Goal: Task Accomplishment & Management: Complete application form

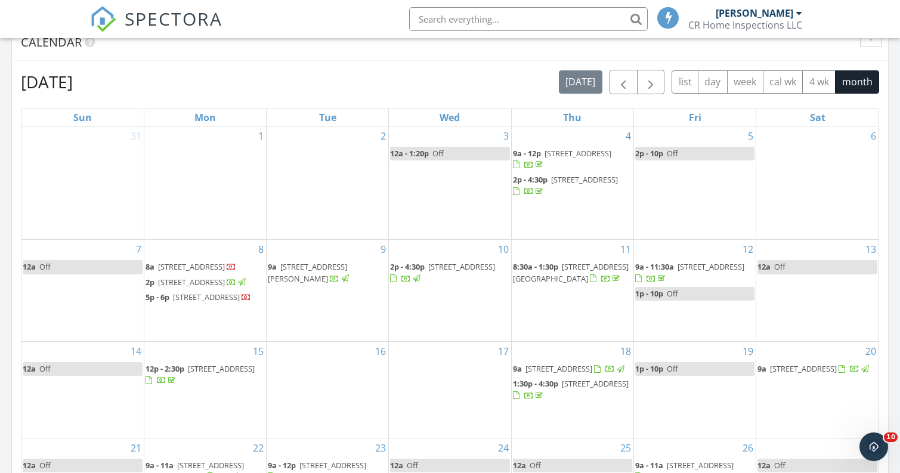
scroll to position [498, 0]
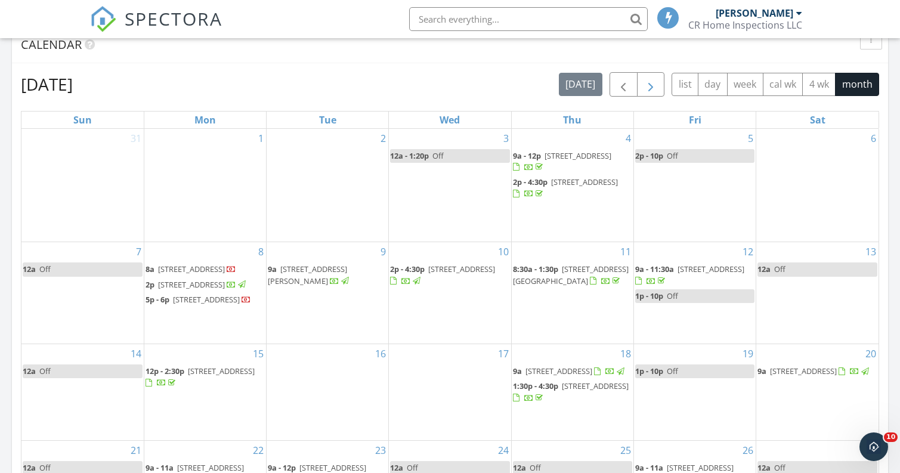
click at [658, 81] on button "button" at bounding box center [651, 84] width 28 height 24
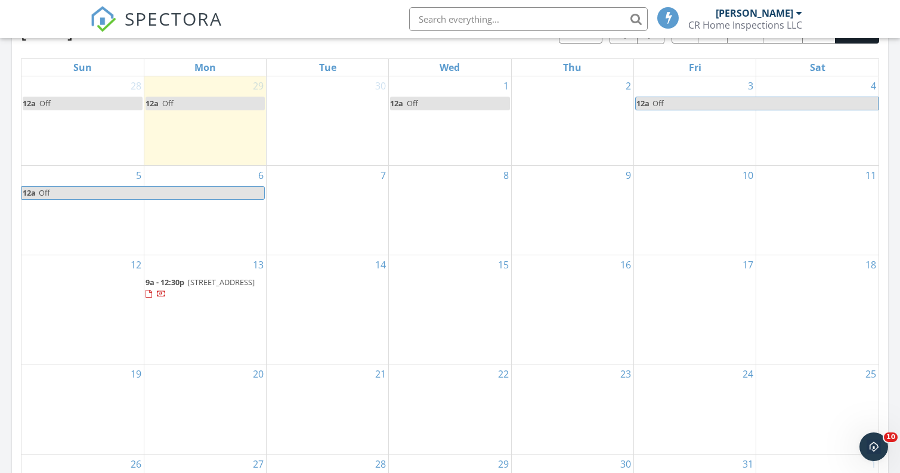
scroll to position [562, 0]
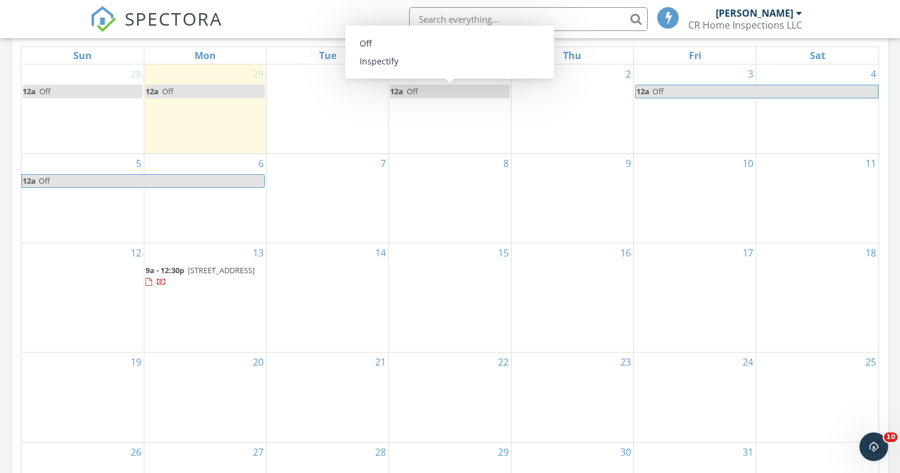
click at [428, 95] on link "12a Off" at bounding box center [449, 92] width 119 height 14
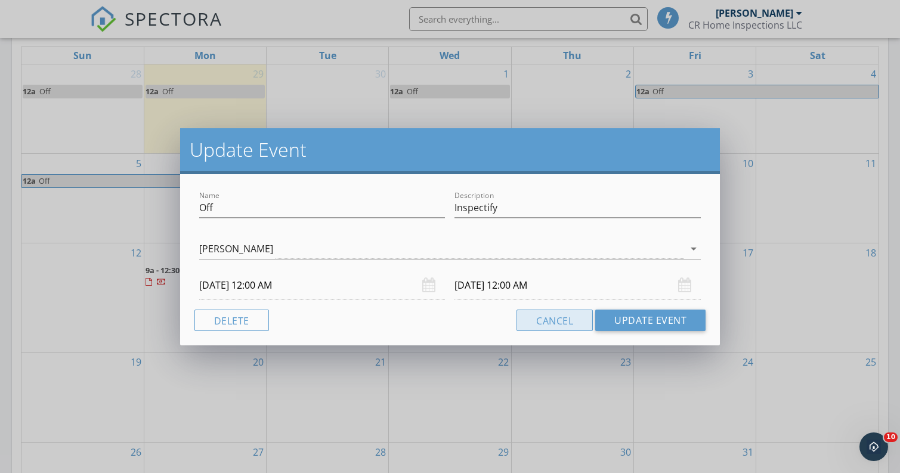
click at [562, 322] on button "Cancel" at bounding box center [554, 320] width 76 height 21
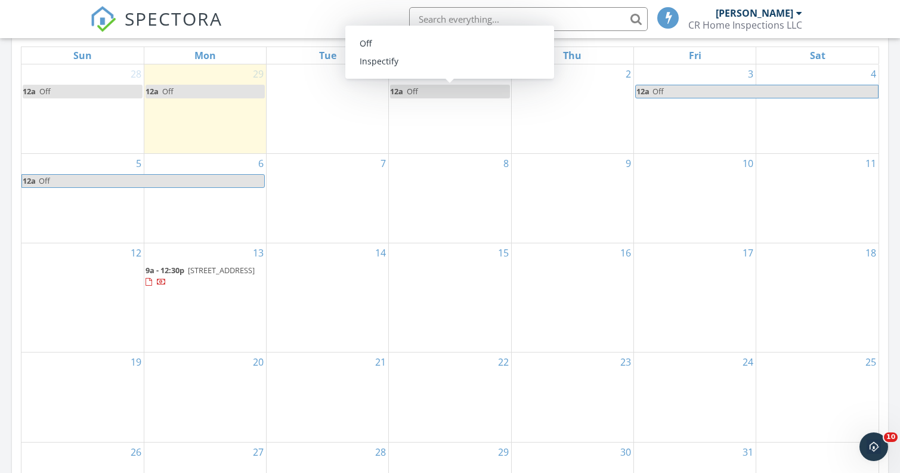
click at [454, 92] on link "12a Off" at bounding box center [449, 92] width 119 height 14
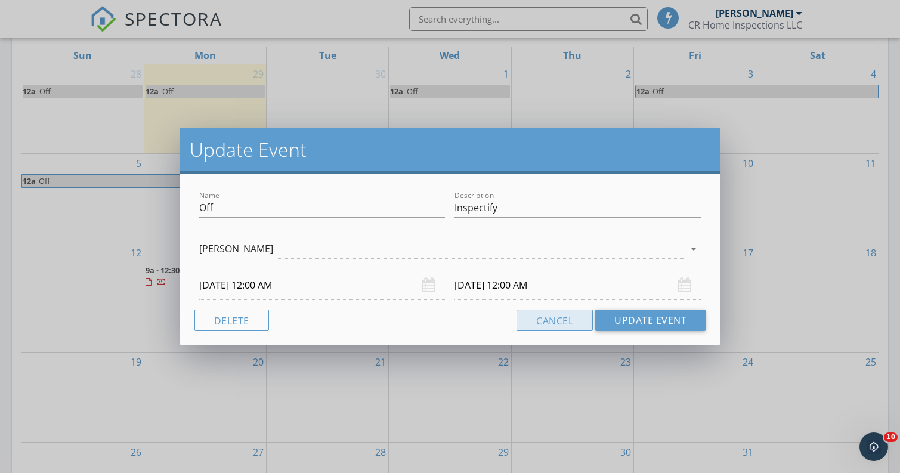
click at [568, 323] on button "Cancel" at bounding box center [554, 320] width 76 height 21
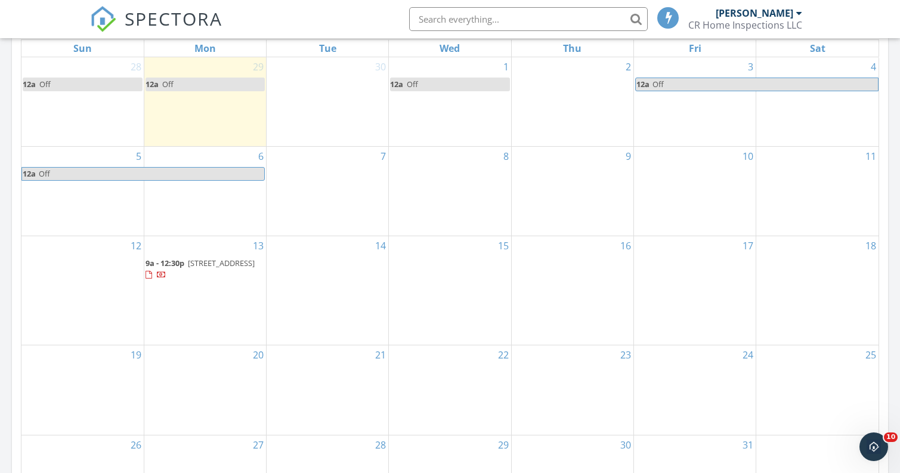
scroll to position [571, 0]
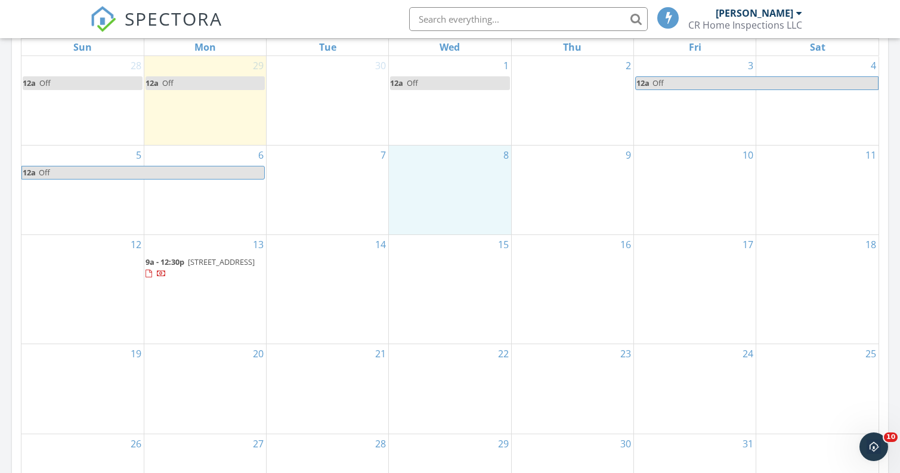
click at [465, 195] on div "8" at bounding box center [450, 190] width 122 height 89
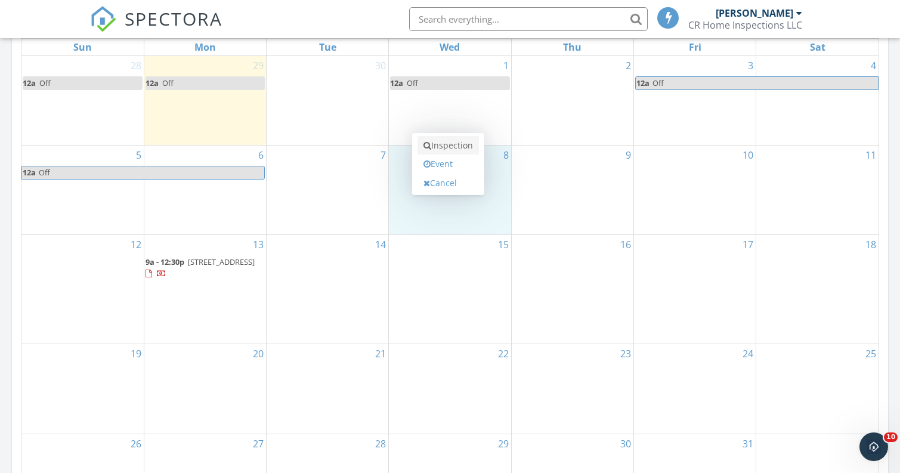
click at [448, 145] on link "Inspection" at bounding box center [447, 145] width 61 height 19
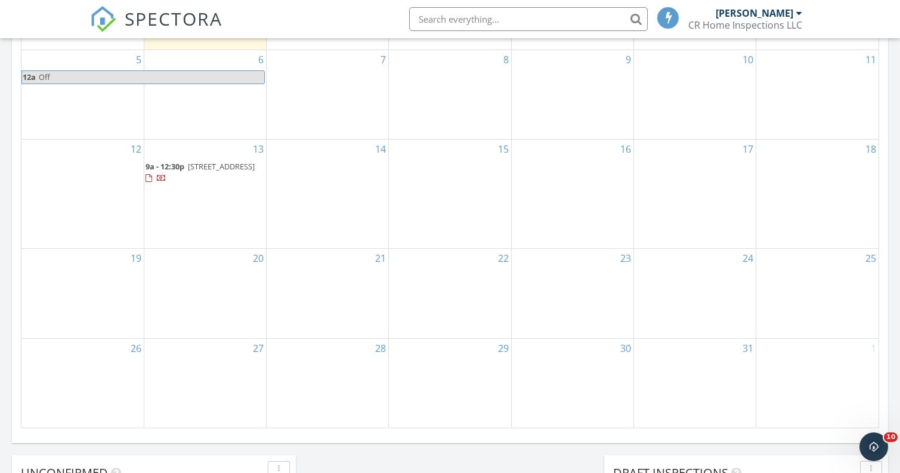
scroll to position [610, 0]
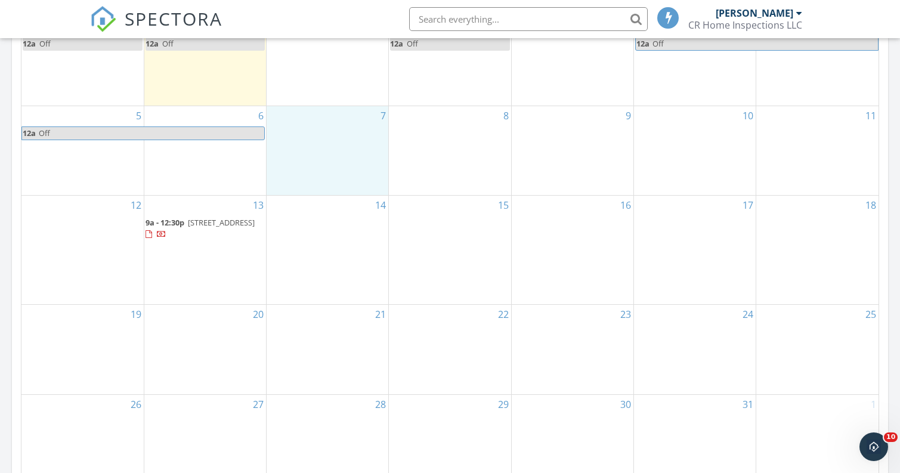
click at [348, 157] on div "7" at bounding box center [328, 150] width 122 height 89
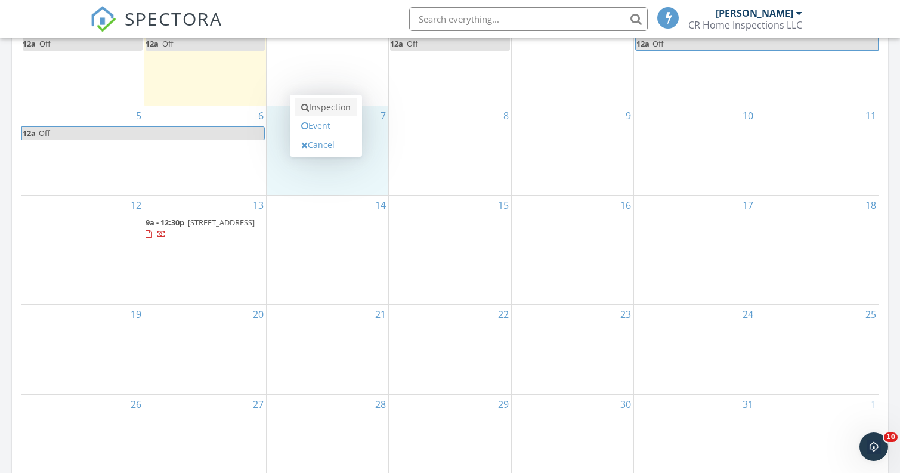
click at [317, 112] on link "Inspection" at bounding box center [325, 107] width 61 height 19
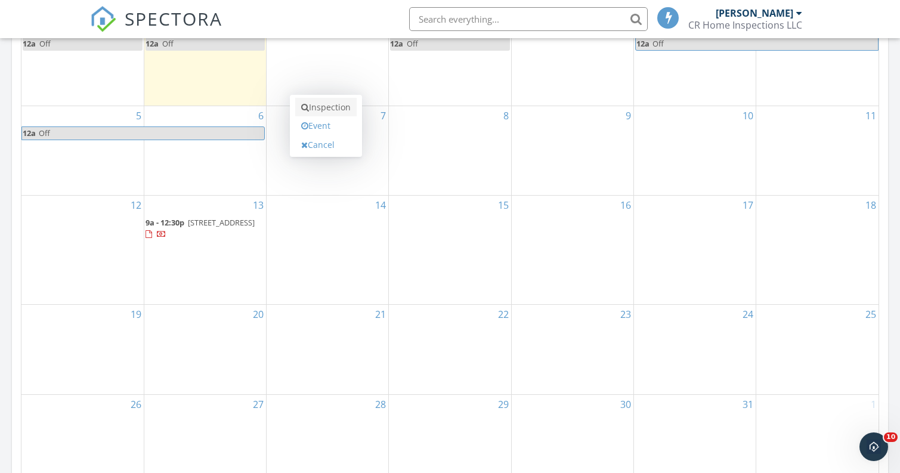
click at [319, 109] on link "Inspection" at bounding box center [325, 107] width 61 height 19
click at [496, 249] on div "15" at bounding box center [450, 250] width 122 height 109
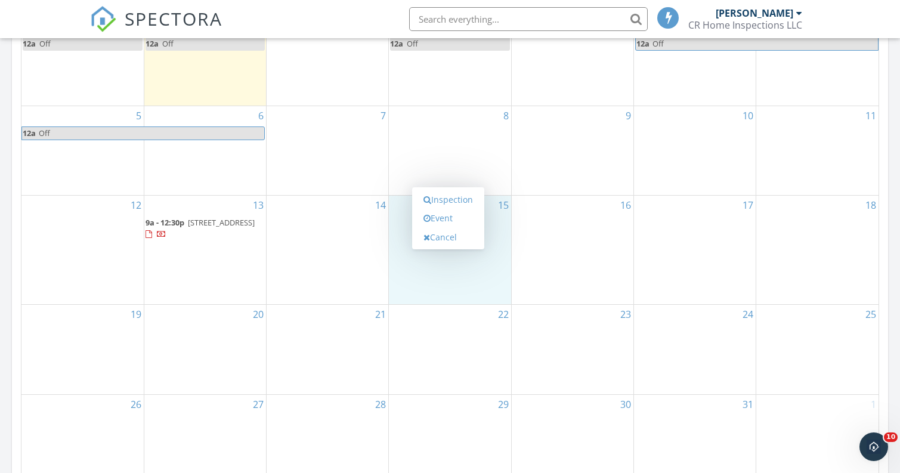
click at [341, 147] on div "7" at bounding box center [328, 150] width 122 height 89
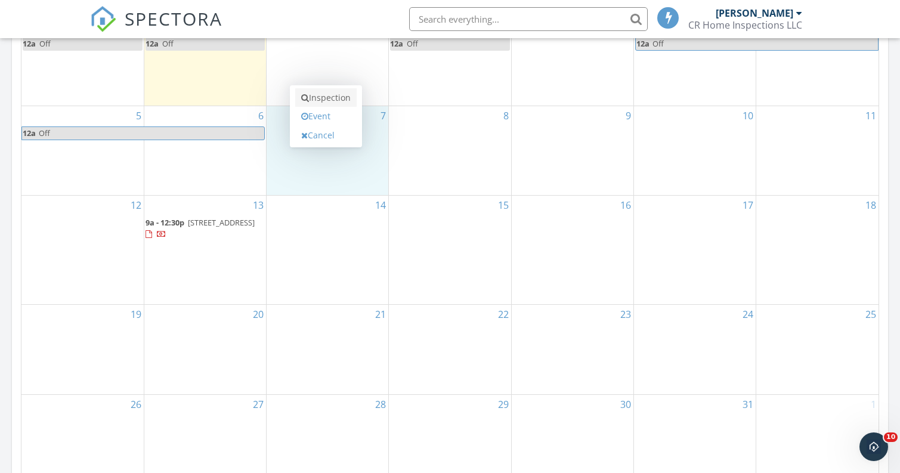
click at [329, 97] on link "Inspection" at bounding box center [325, 97] width 61 height 19
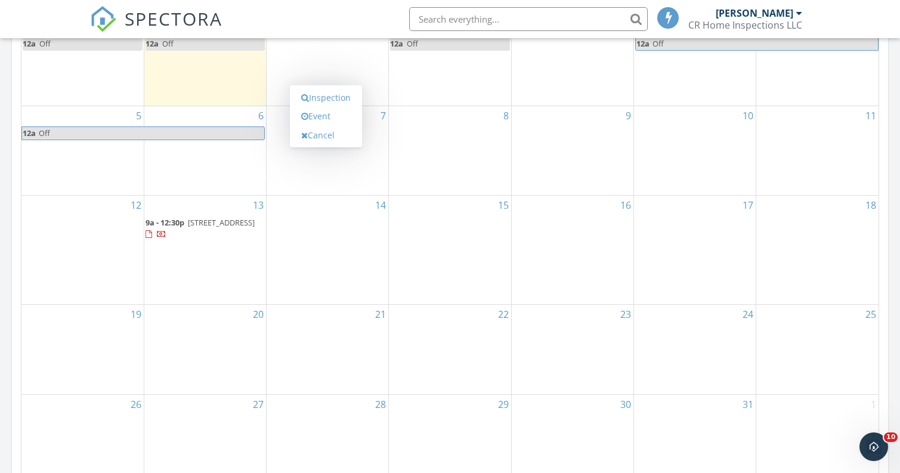
click at [345, 159] on div "7" at bounding box center [328, 150] width 122 height 89
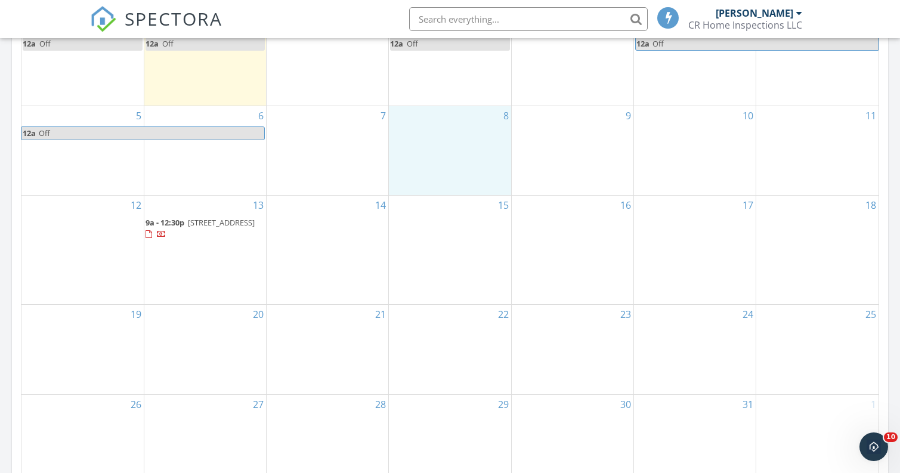
click at [457, 181] on div "8" at bounding box center [450, 150] width 122 height 89
click at [346, 134] on div "7" at bounding box center [328, 150] width 122 height 89
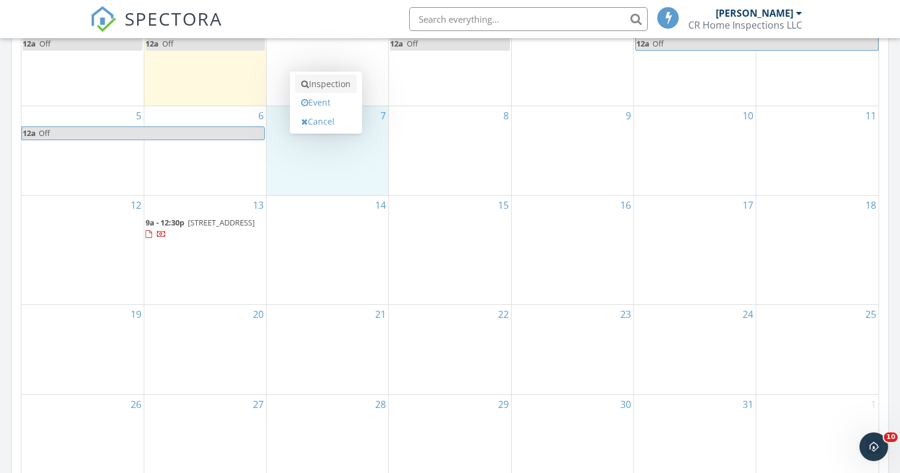
click at [338, 88] on link "Inspection" at bounding box center [325, 84] width 61 height 19
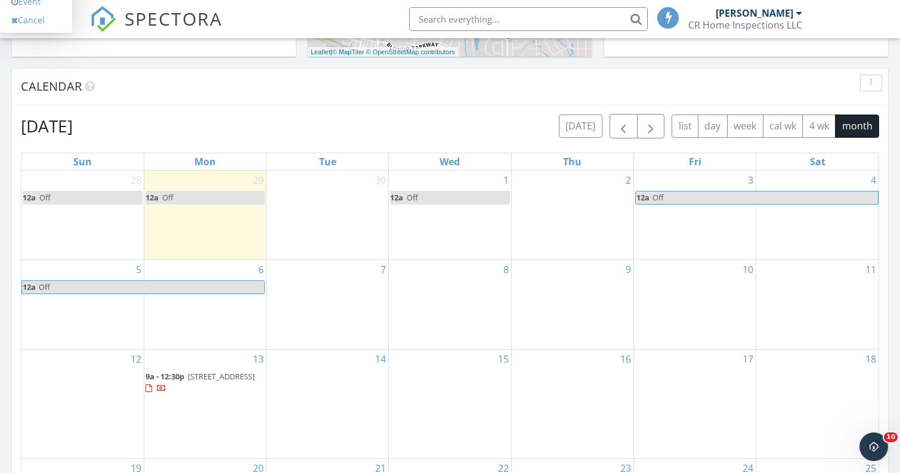
scroll to position [452, 0]
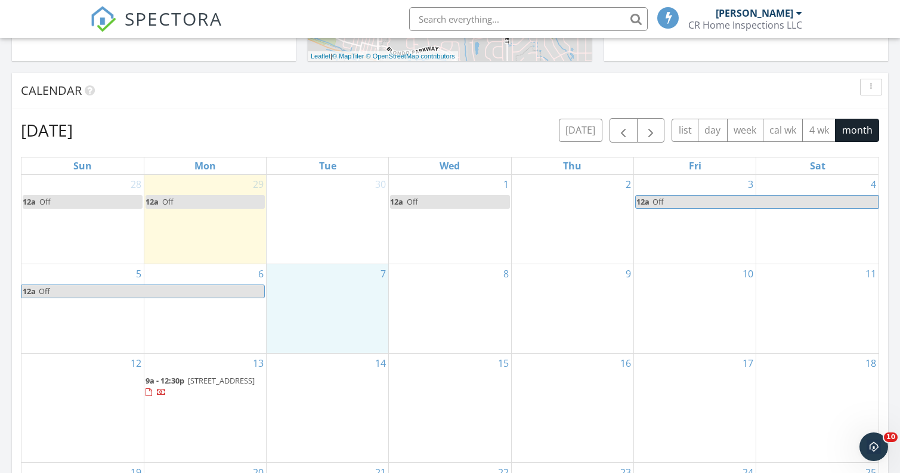
click at [341, 299] on div "7" at bounding box center [328, 308] width 122 height 89
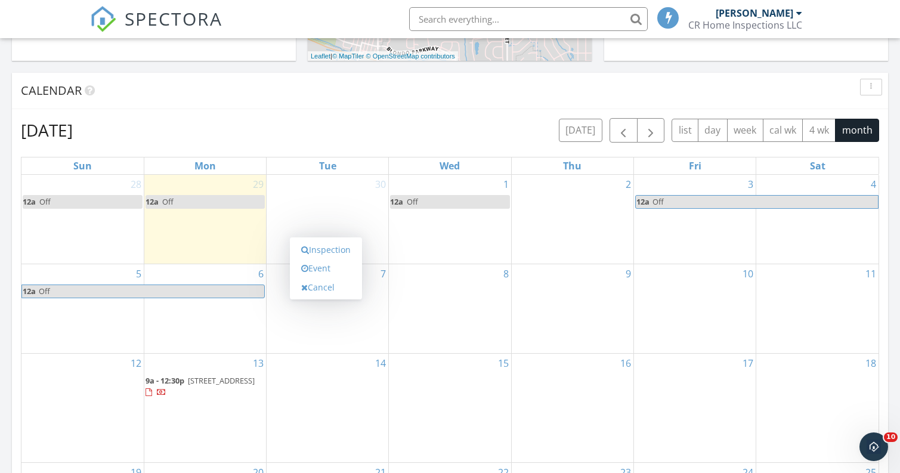
click at [413, 346] on div "8" at bounding box center [450, 308] width 122 height 89
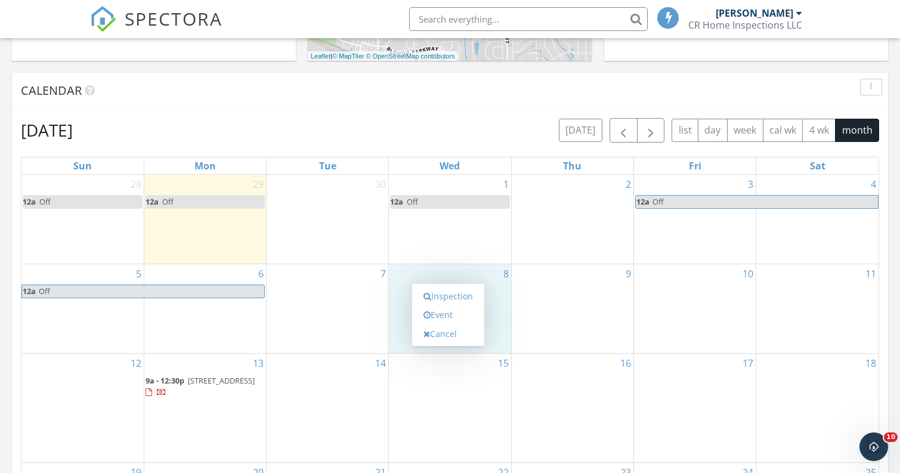
click at [376, 327] on div "7" at bounding box center [328, 308] width 122 height 89
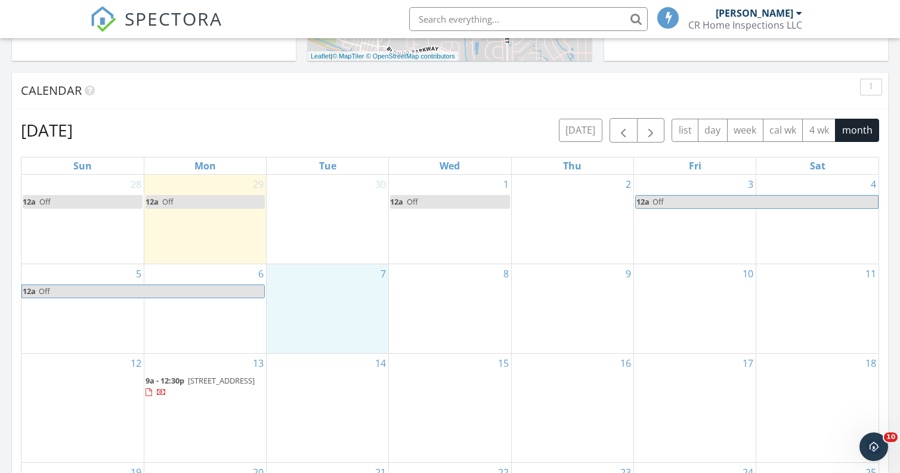
click at [401, 116] on div "October 2025 today list day week cal wk 4 wk month Sun Mon Tue Wed Thu Fri Sat …" at bounding box center [450, 380] width 876 height 542
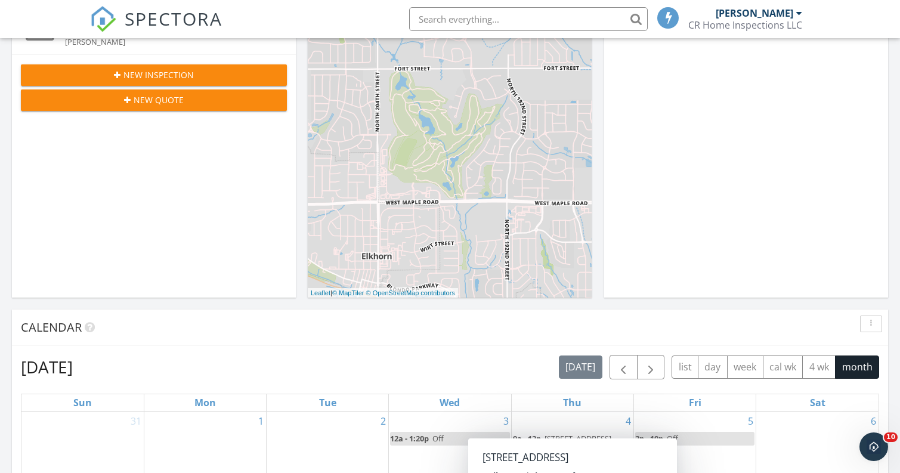
scroll to position [256, 0]
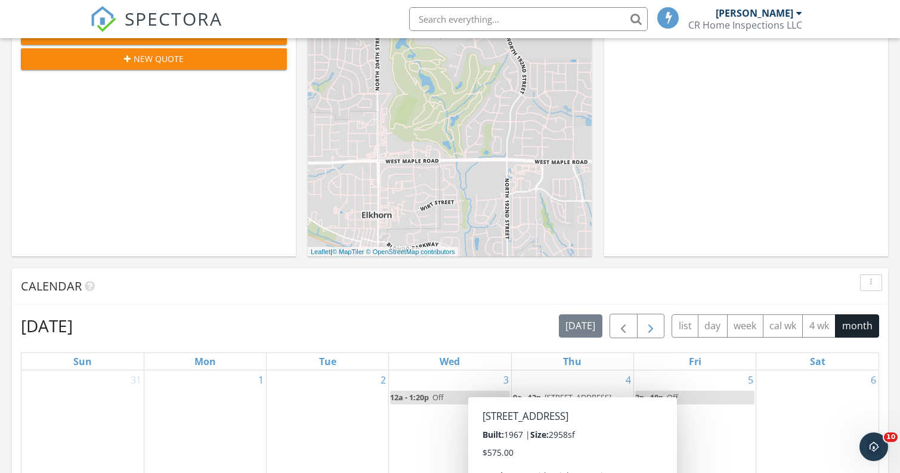
click at [648, 321] on span "button" at bounding box center [650, 326] width 14 height 14
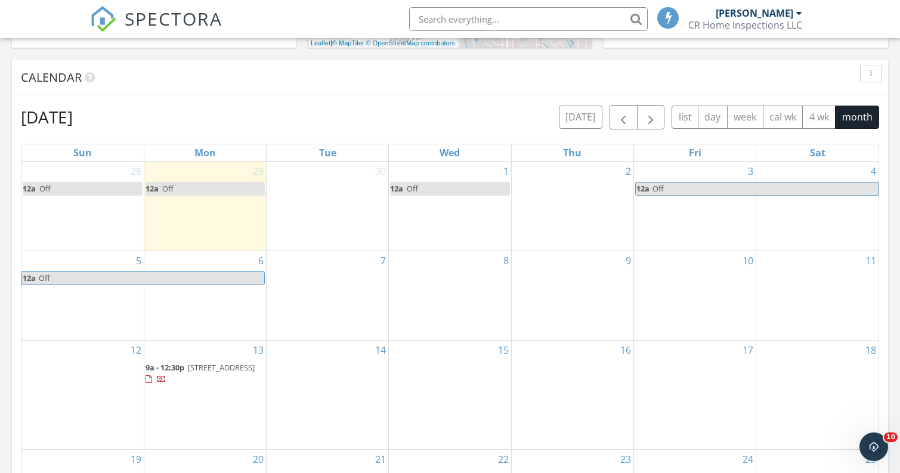
scroll to position [485, 0]
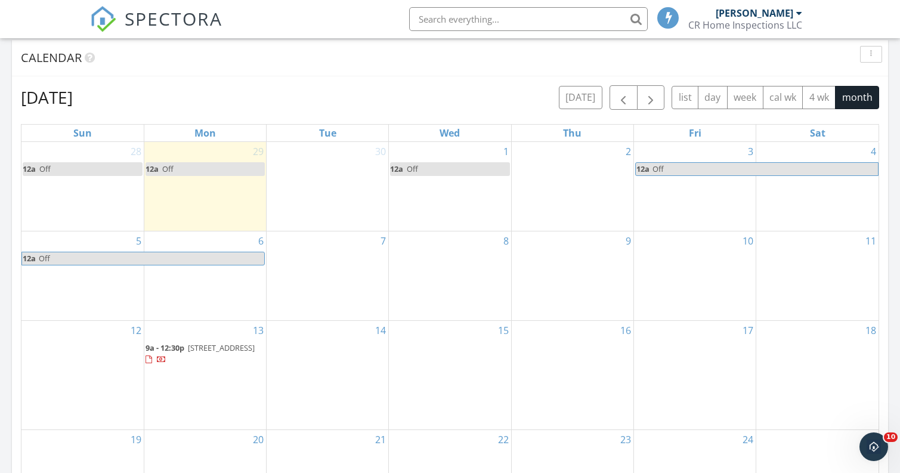
click at [333, 289] on div "7" at bounding box center [328, 275] width 122 height 89
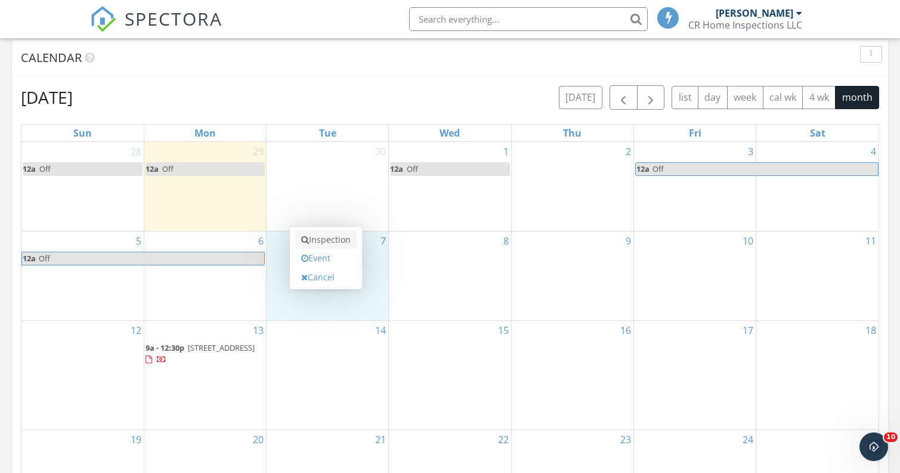
click at [341, 239] on link "Inspection" at bounding box center [325, 239] width 61 height 19
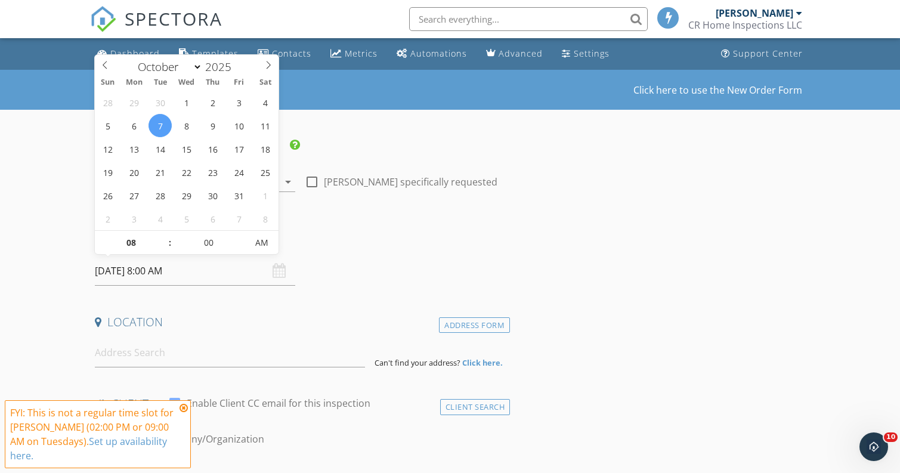
click at [160, 272] on input "10/07/2025 8:00 AM" at bounding box center [195, 270] width 200 height 29
type input "09"
type input "10/07/2025 9:00 AM"
click at [166, 233] on span at bounding box center [164, 237] width 8 height 12
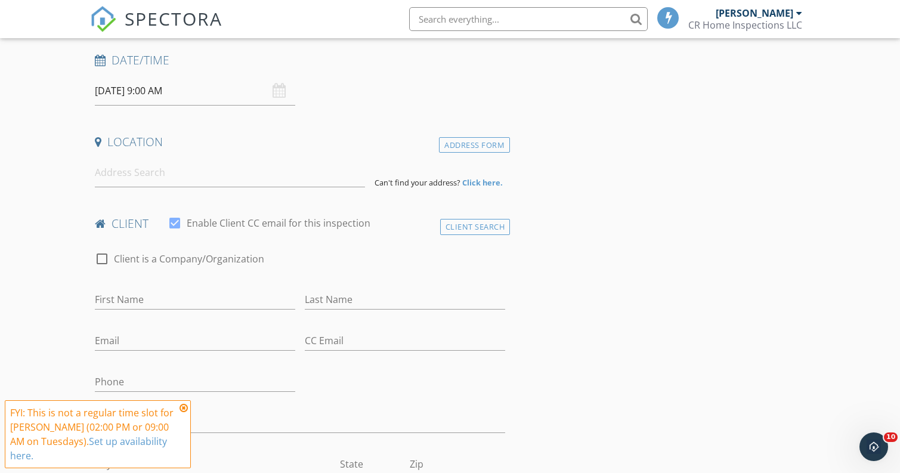
scroll to position [182, 0]
click at [346, 309] on div "Last Name" at bounding box center [405, 304] width 200 height 32
type input "Harvey"
click at [182, 177] on input at bounding box center [230, 170] width 270 height 29
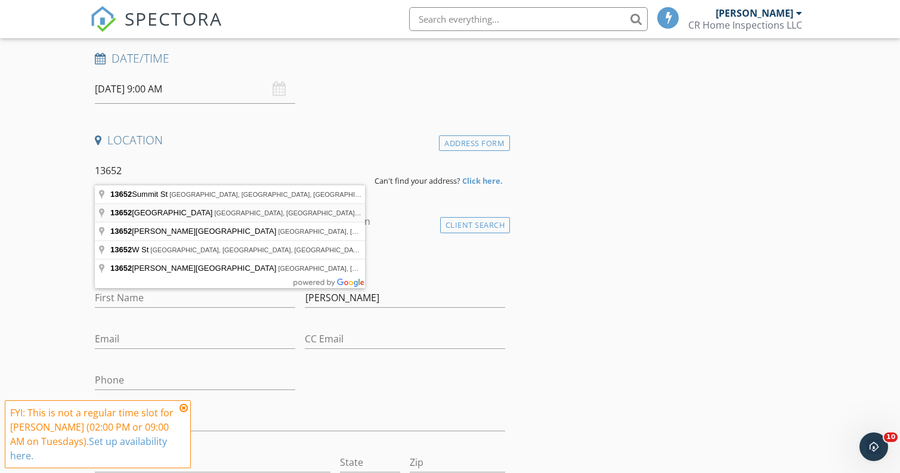
type input "13652 Cuming Street, Omaha, NE, USA"
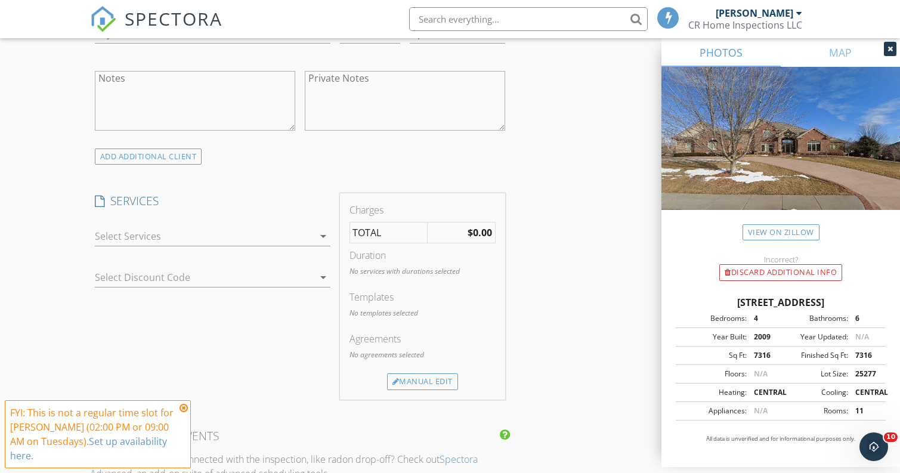
scroll to position [911, 0]
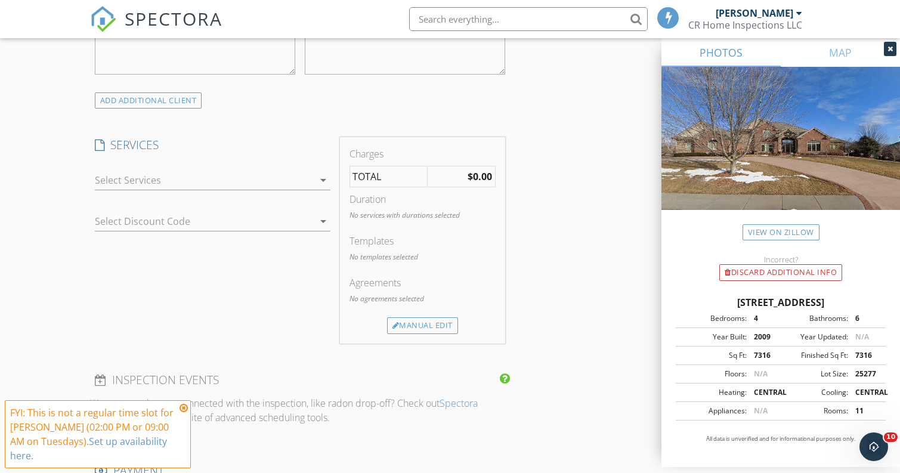
click at [297, 188] on div at bounding box center [204, 180] width 219 height 19
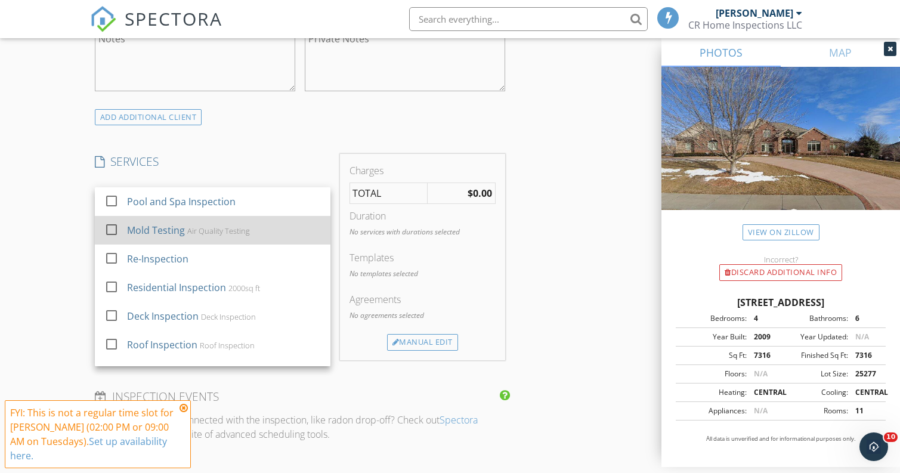
scroll to position [902, 0]
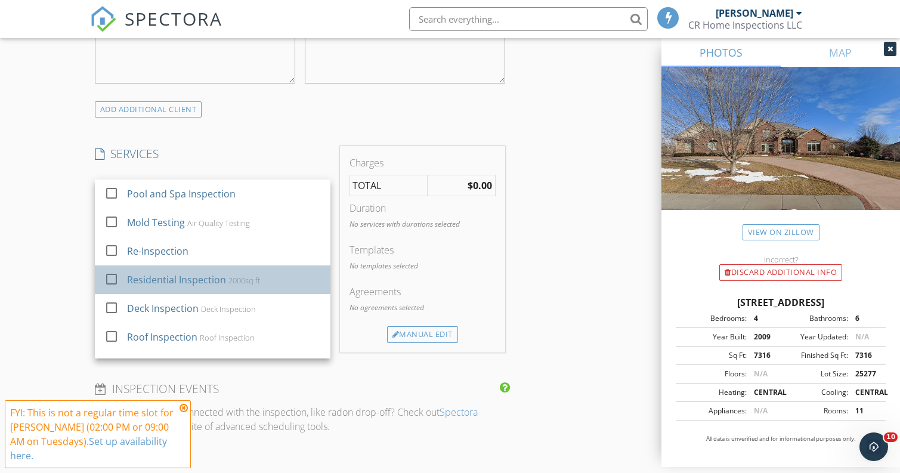
click at [198, 275] on div "Residential Inspection" at bounding box center [176, 280] width 99 height 14
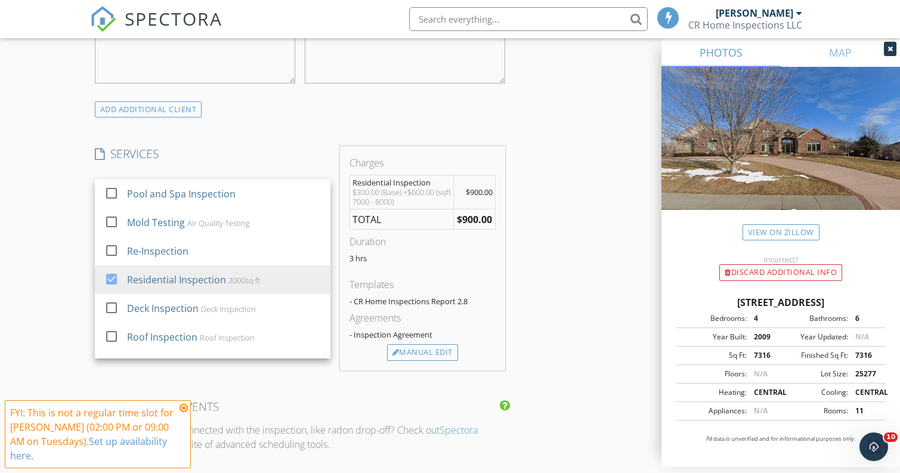
click at [550, 294] on div "INSPECTOR(S) check_box Chad Noahr PRIMARY Chad Noahr arrow_drop_down check_box_…" at bounding box center [450, 305] width 720 height 2137
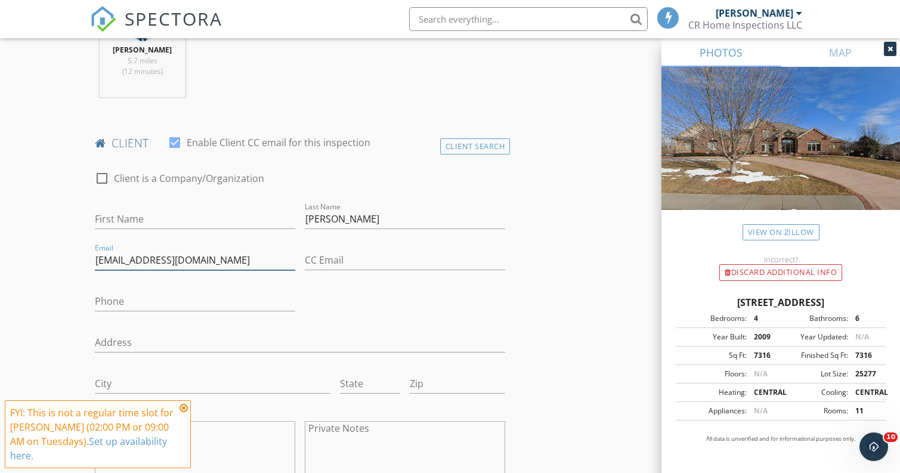
scroll to position [565, 0]
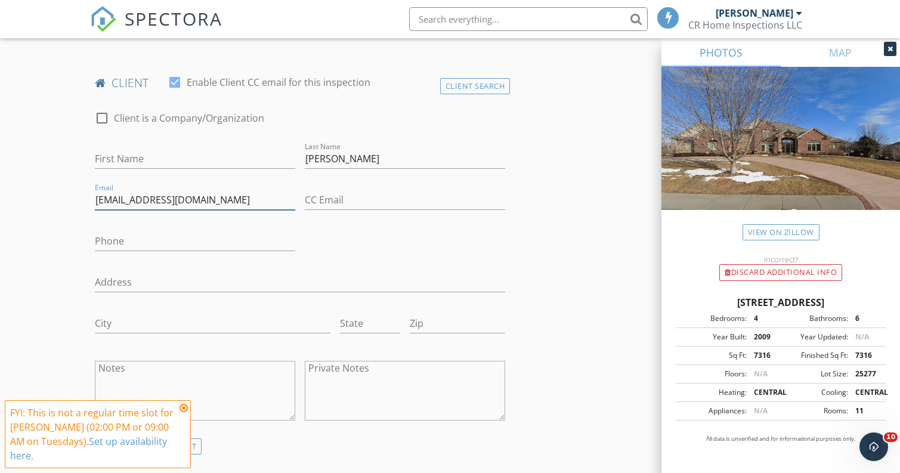
type input "harveyfam2015@gmail.com"
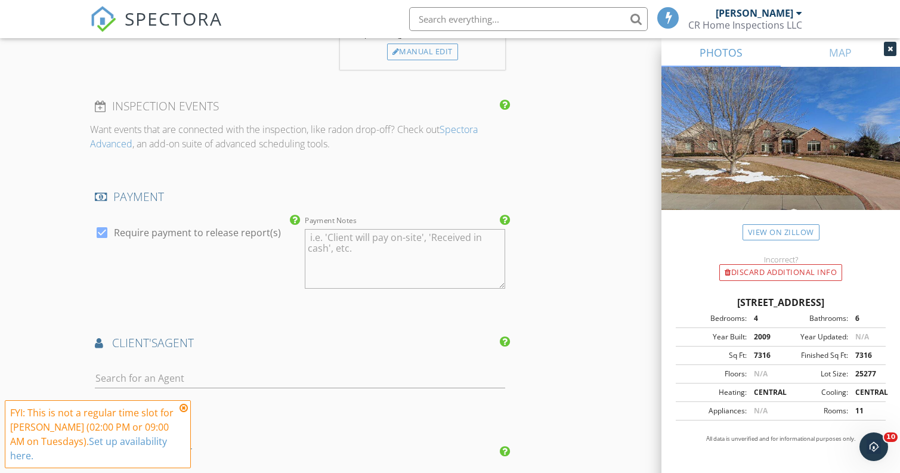
scroll to position [1259, 0]
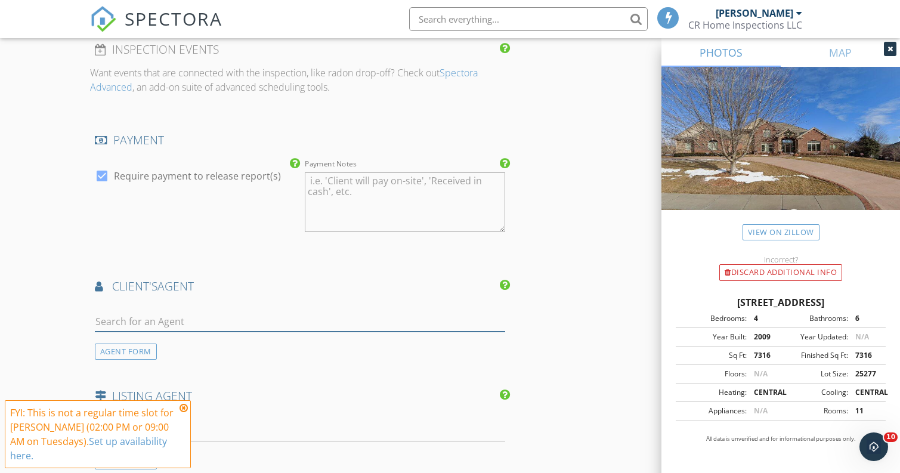
click at [184, 317] on input "text" at bounding box center [300, 322] width 410 height 20
type input "Jack"
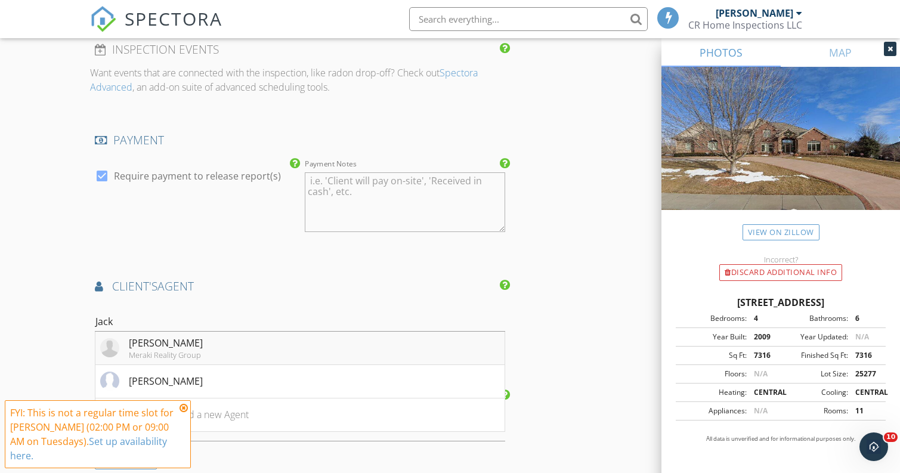
click at [173, 342] on div "Jack Harvey" at bounding box center [166, 343] width 74 height 14
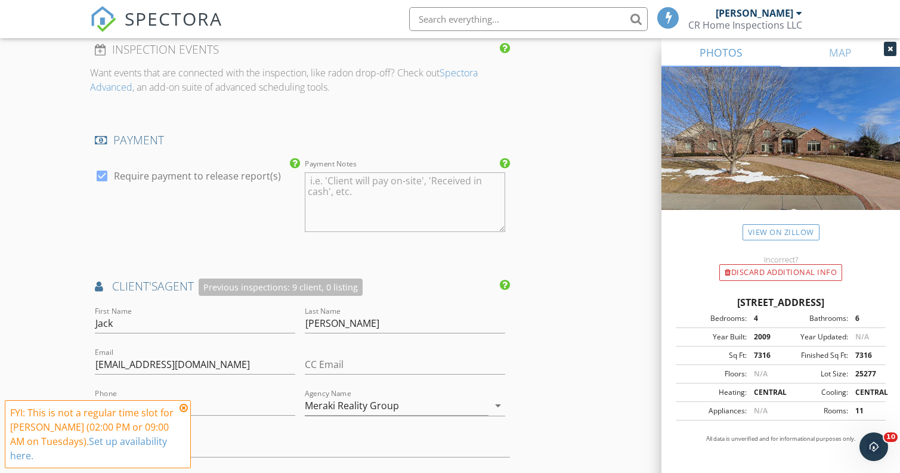
click at [594, 302] on div "INSPECTOR(S) check_box Chad Noahr PRIMARY Chad Noahr arrow_drop_down check_box_…" at bounding box center [450, 125] width 720 height 2492
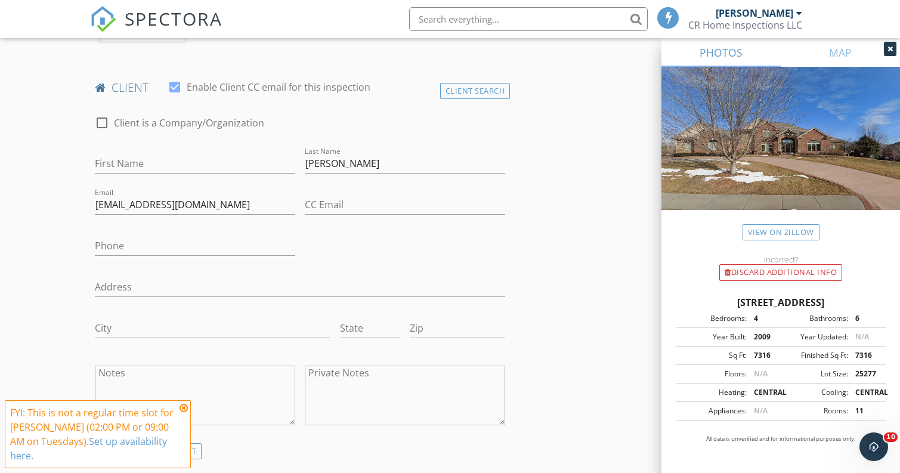
scroll to position [597, 0]
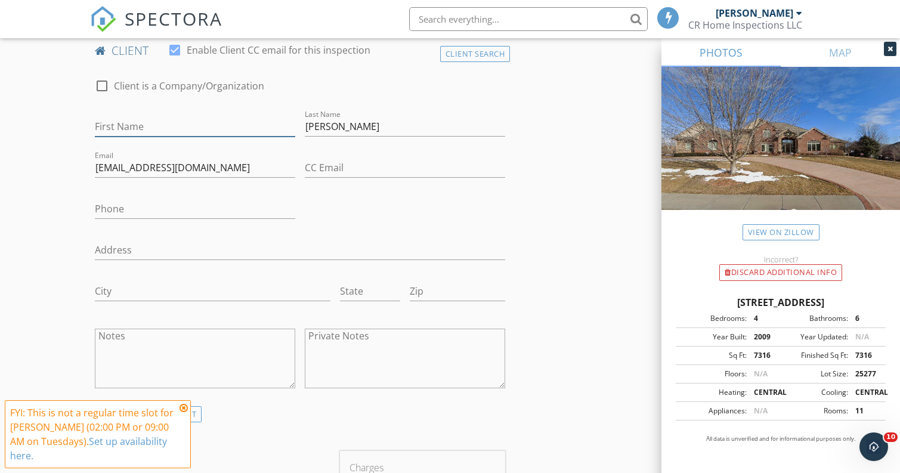
click at [149, 130] on input "First Name" at bounding box center [195, 127] width 200 height 20
type input "Thiago"
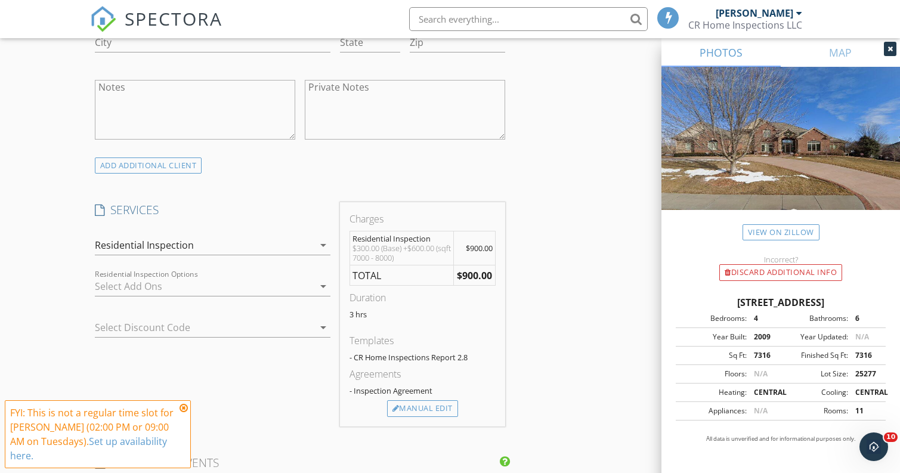
scroll to position [1001, 0]
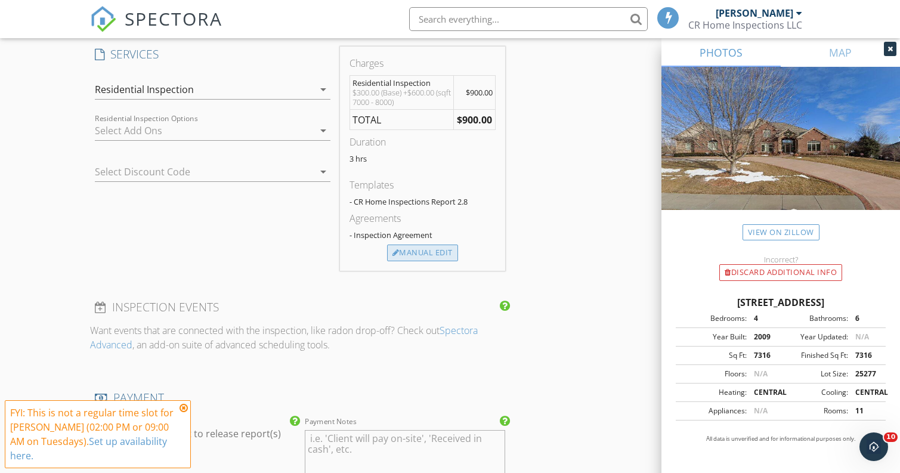
type input "402-681-0560"
click at [429, 253] on div "Manual Edit" at bounding box center [422, 253] width 71 height 17
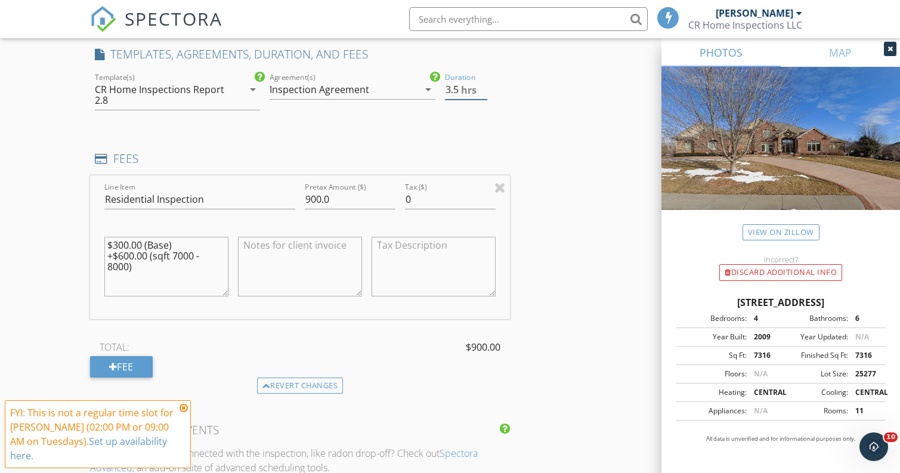
click at [482, 86] on input "3.5" at bounding box center [466, 90] width 42 height 20
click at [482, 86] on input "4" at bounding box center [466, 90] width 42 height 20
click at [482, 86] on input "4.5" at bounding box center [466, 90] width 42 height 20
type input "5"
click at [482, 86] on input "5" at bounding box center [466, 90] width 42 height 20
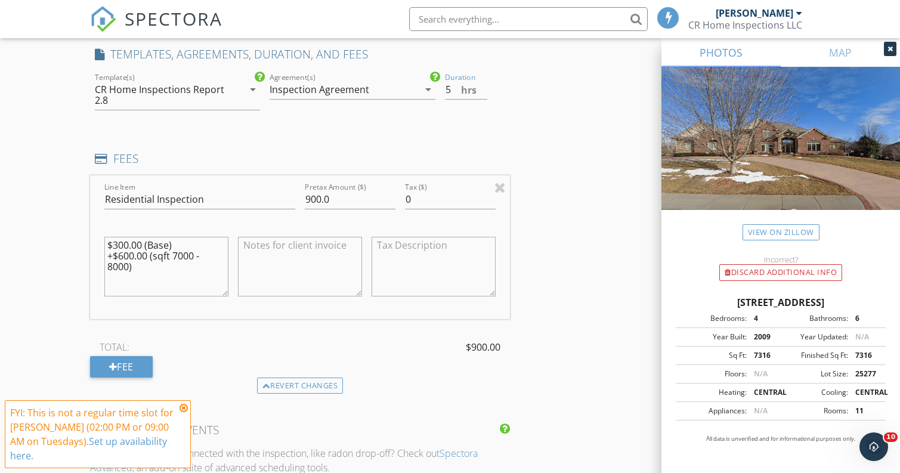
click at [562, 282] on div "INSPECTOR(S) check_box Chad Noahr PRIMARY Chad Noahr arrow_drop_down check_box_…" at bounding box center [450, 444] width 720 height 2615
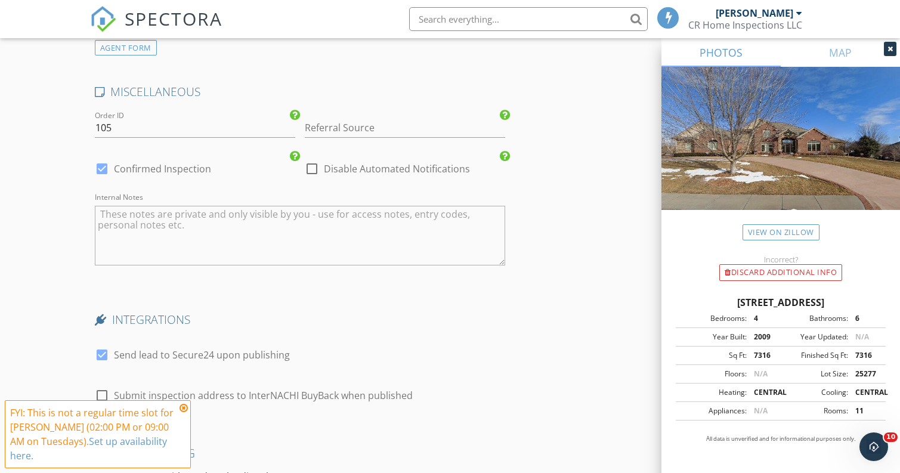
scroll to position [1860, 0]
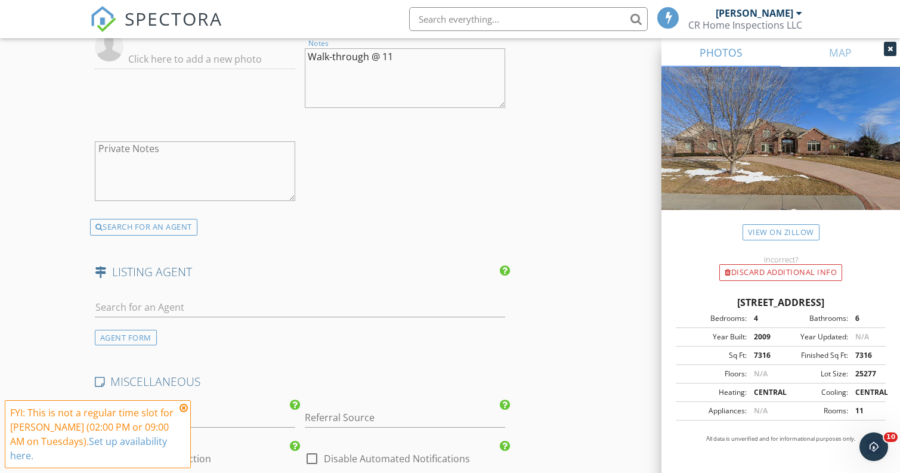
drag, startPoint x: 383, startPoint y: 51, endPoint x: 399, endPoint y: 54, distance: 15.8
click at [399, 54] on textarea "Walk-through @ 11" at bounding box center [405, 78] width 200 height 60
click at [382, 55] on textarea "Walk-through @ 1 or2" at bounding box center [405, 78] width 200 height 60
click at [388, 54] on textarea "Walk-through @ 1 or2" at bounding box center [405, 78] width 200 height 60
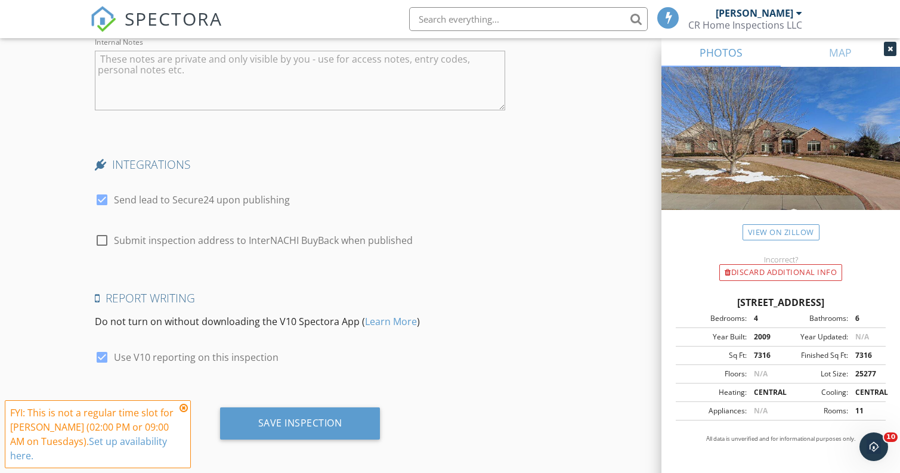
scroll to position [2303, 0]
type textarea "Walk-through @ 1 or2"
click at [104, 197] on div at bounding box center [102, 201] width 20 height 20
checkbox input "false"
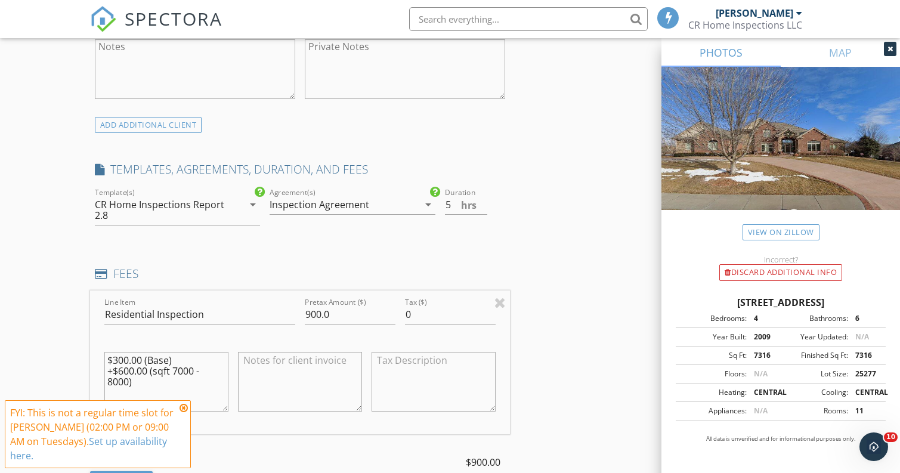
scroll to position [889, 0]
click at [313, 200] on div "Inspection Agreement" at bounding box center [320, 201] width 100 height 11
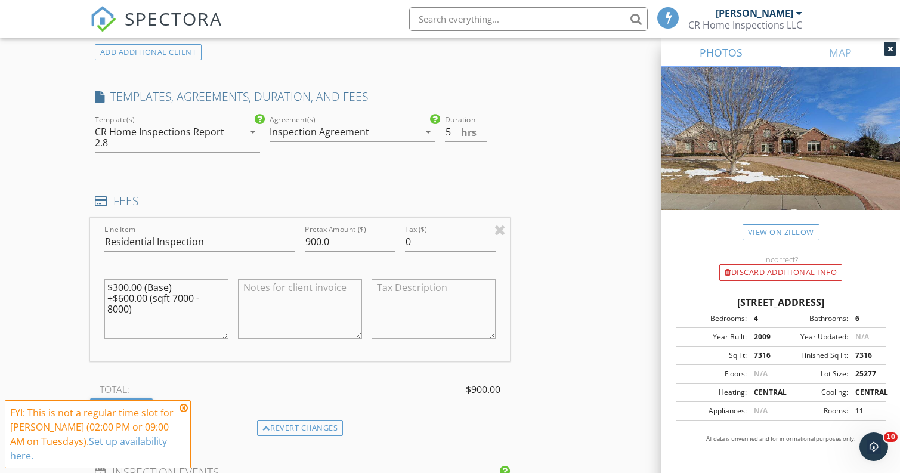
scroll to position [984, 0]
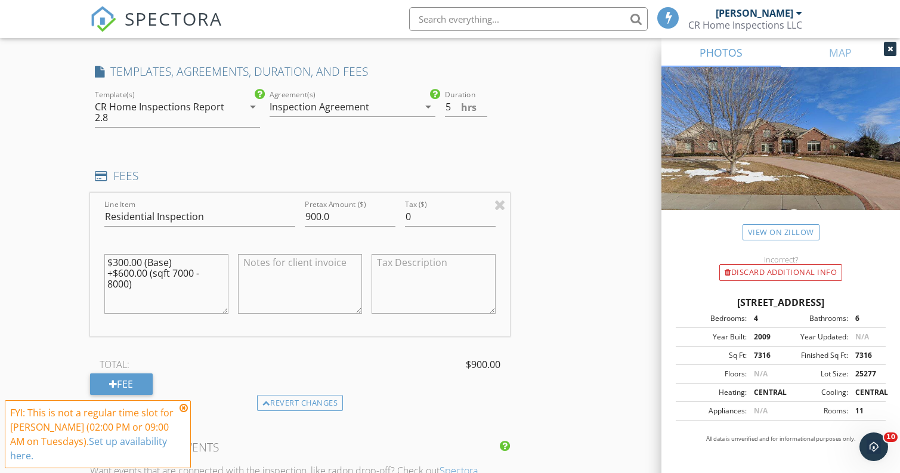
drag, startPoint x: 138, startPoint y: 287, endPoint x: 85, endPoint y: 255, distance: 61.8
click at [85, 256] on div "New Inspection Click here to use the New Order Form INSPECTOR(S) check_box Chad…" at bounding box center [450, 442] width 900 height 2712
click at [153, 271] on textarea at bounding box center [166, 284] width 124 height 60
click at [153, 254] on textarea at bounding box center [166, 284] width 124 height 60
paste textarea "$300.00 (Base) +$600.00 (sqft 7000 - 8000)"
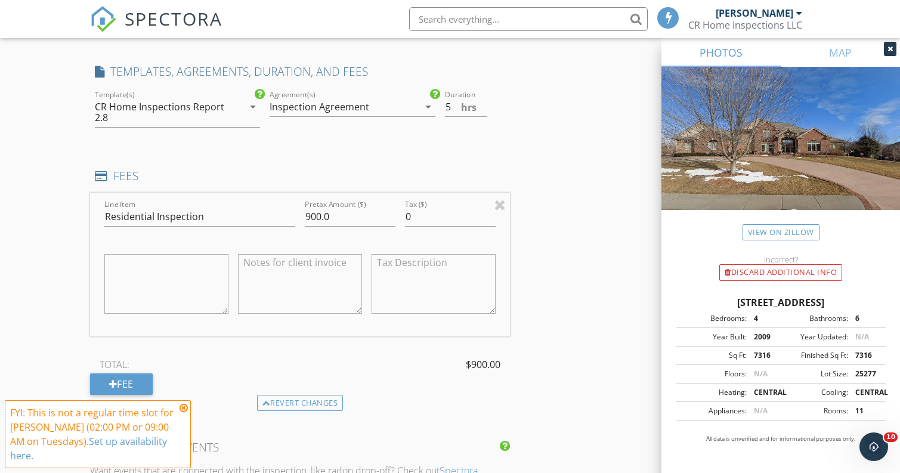
type textarea "$300.00 (Base) +$600.00 (sqft 7000 - 8000)"
click at [515, 271] on div "INSPECTOR(S) check_box Chad Noahr PRIMARY Chad Noahr arrow_drop_down check_box_…" at bounding box center [450, 461] width 720 height 2615
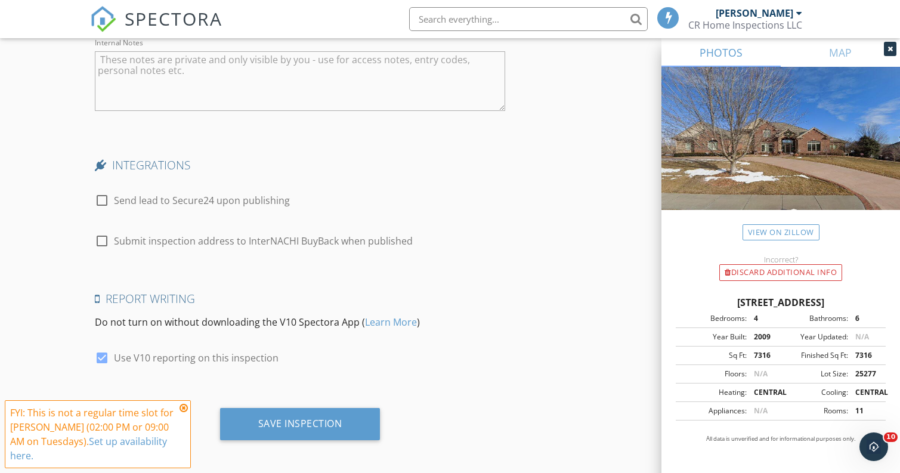
scroll to position [2303, 0]
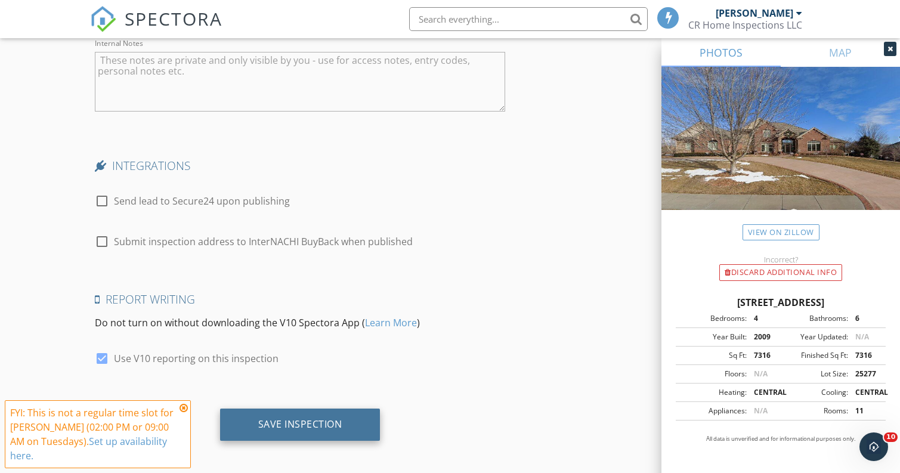
click at [341, 418] on div "Save Inspection" at bounding box center [300, 424] width 84 height 12
